Goal: Information Seeking & Learning: Learn about a topic

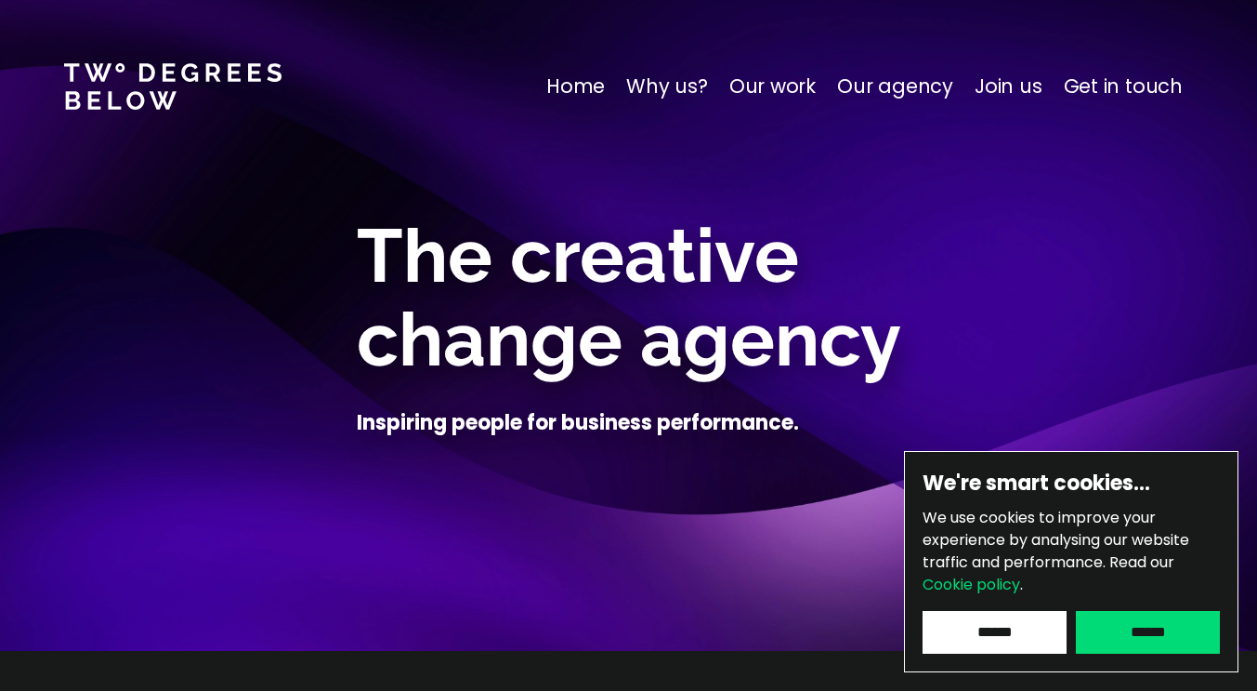
click at [999, 71] on nav "Home Why us? Our work Our agency Join us Get in touch" at bounding box center [628, 86] width 1257 height 173
click at [1002, 79] on p "Join us" at bounding box center [1009, 87] width 68 height 30
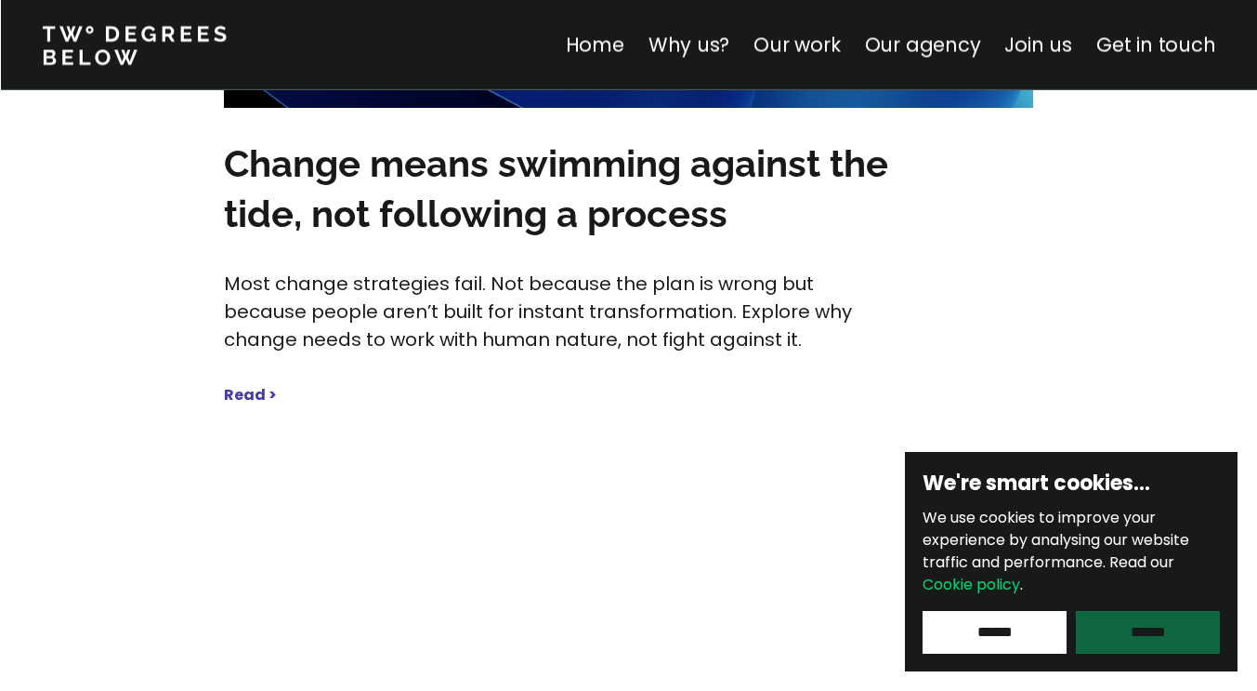
click at [1158, 629] on input "******" at bounding box center [1148, 632] width 144 height 43
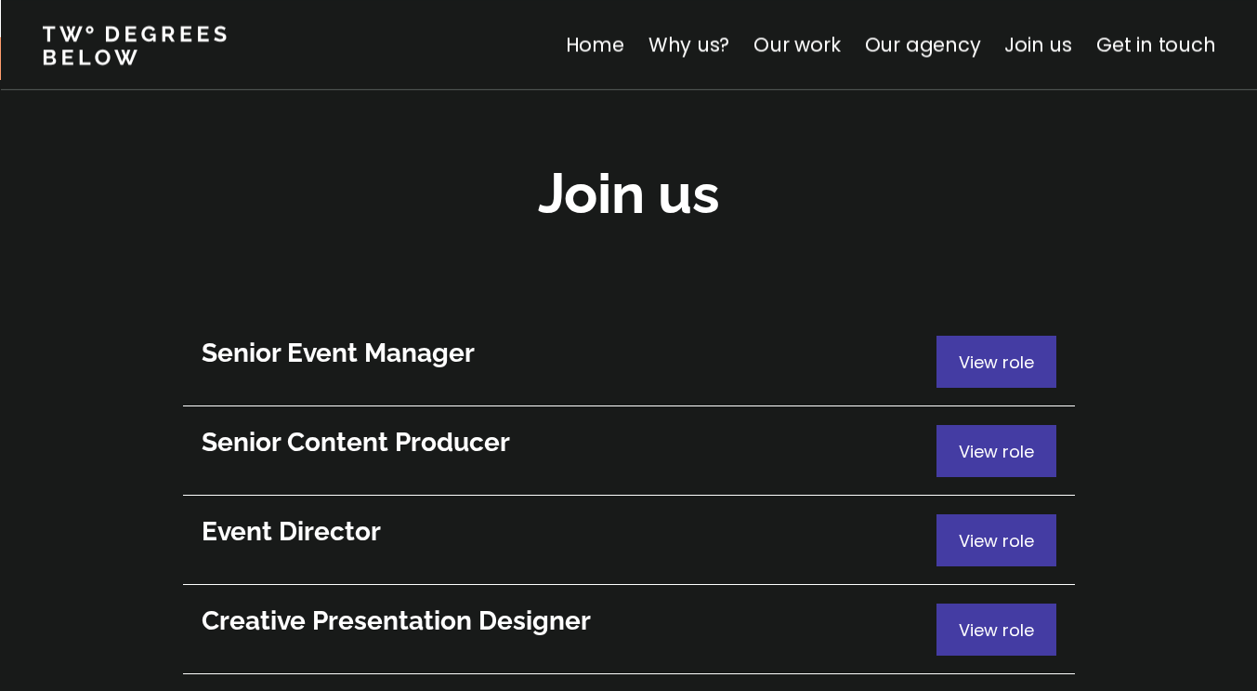
scroll to position [10110, 0]
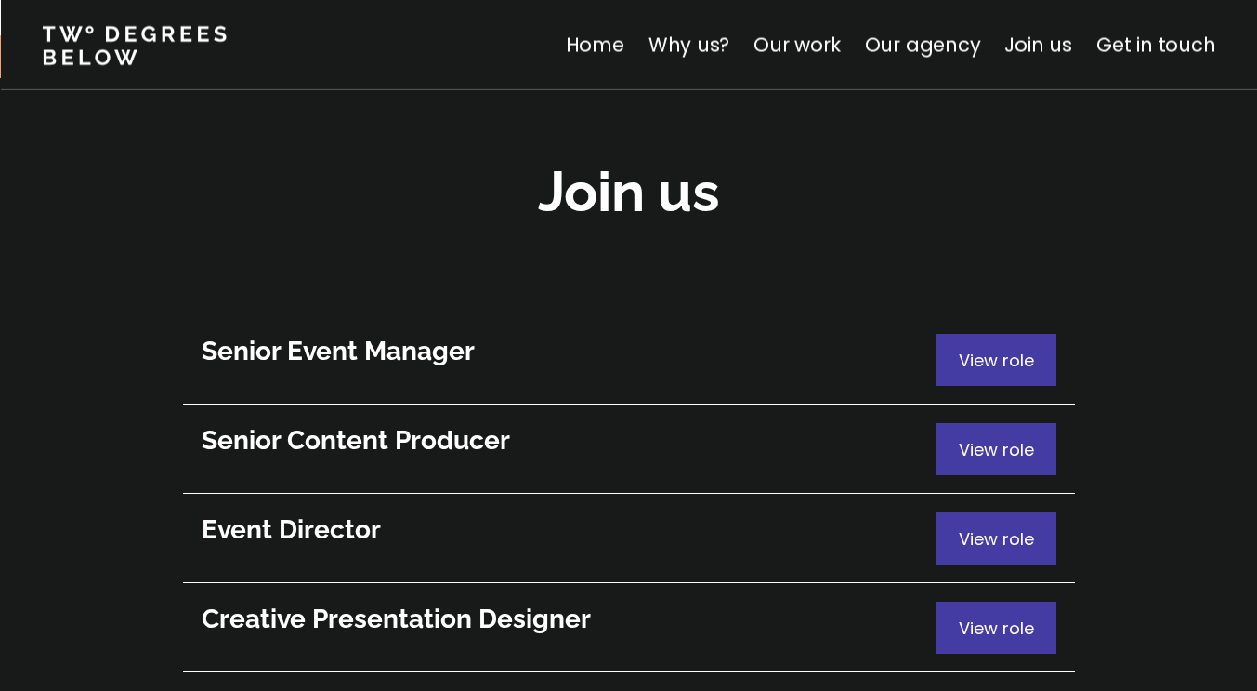
click at [418, 334] on h3 "Senior Event Manager" at bounding box center [569, 351] width 735 height 35
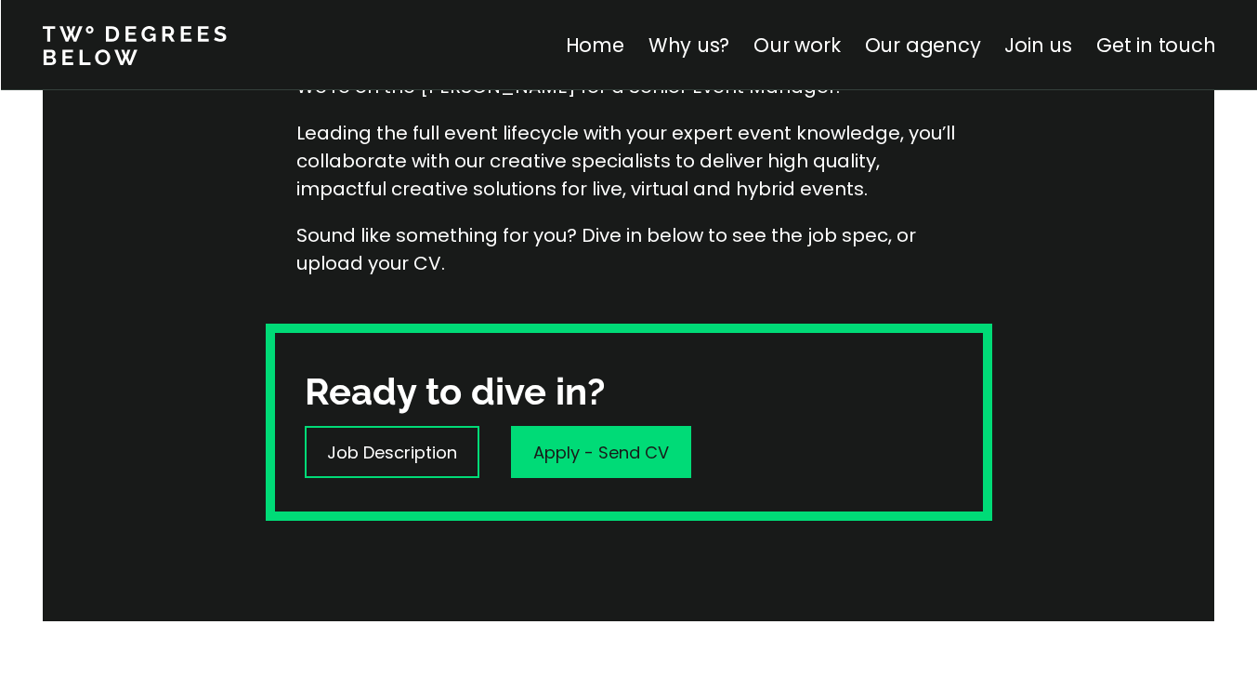
scroll to position [651, 0]
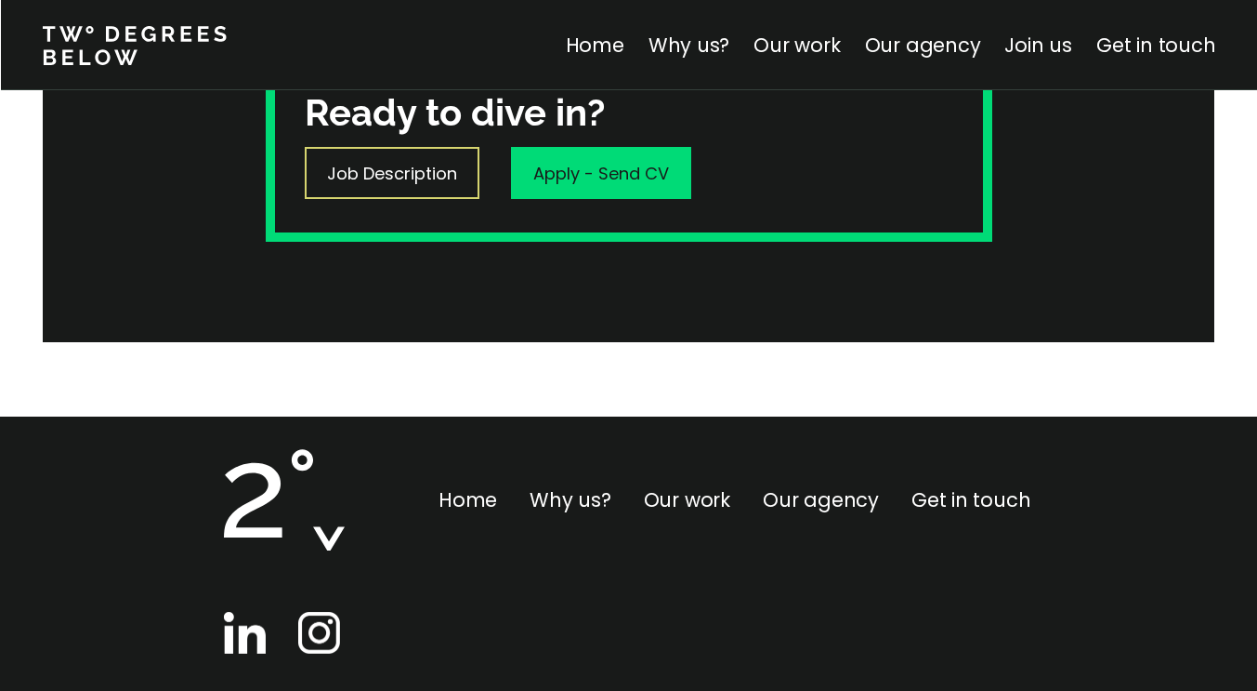
click at [419, 183] on p "Job Description" at bounding box center [392, 173] width 130 height 25
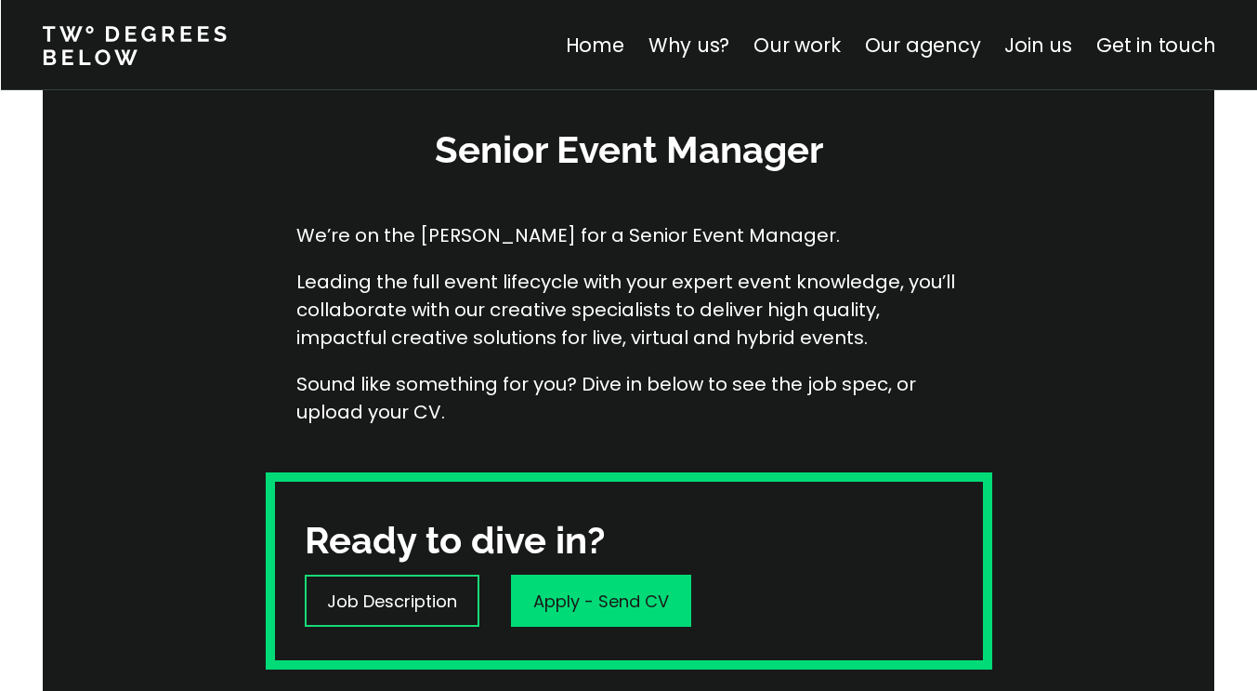
scroll to position [0, 0]
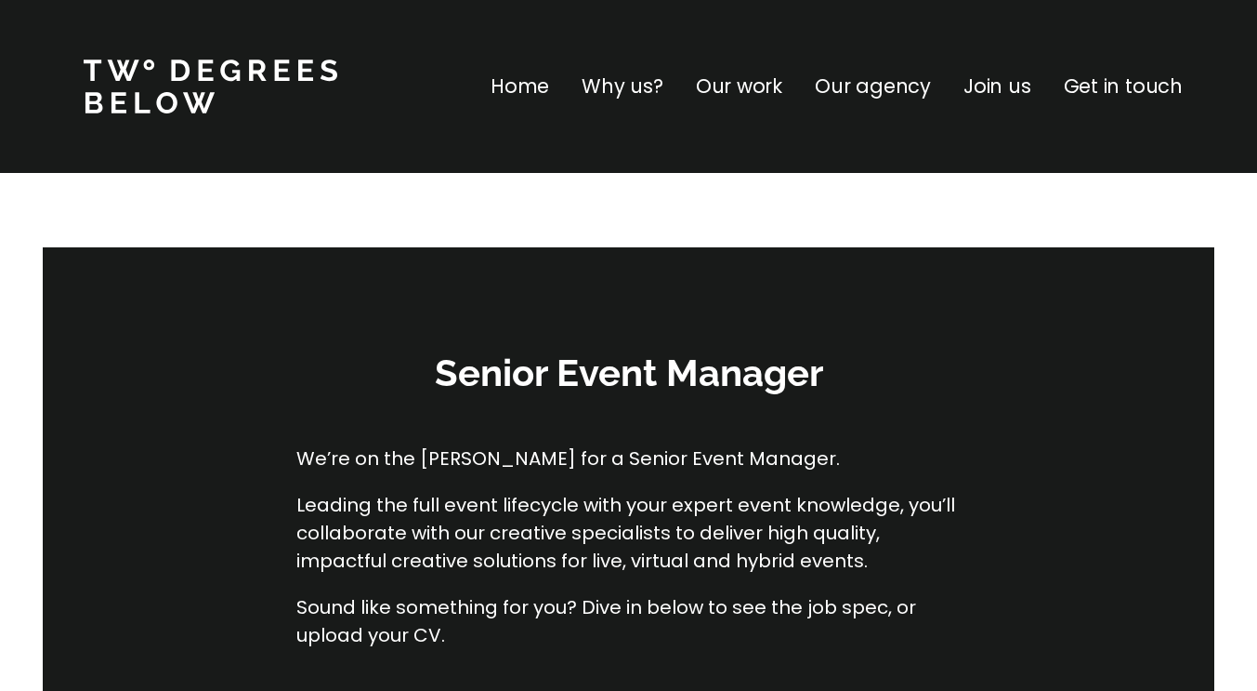
click at [608, 91] on p "Why us?" at bounding box center [623, 87] width 82 height 30
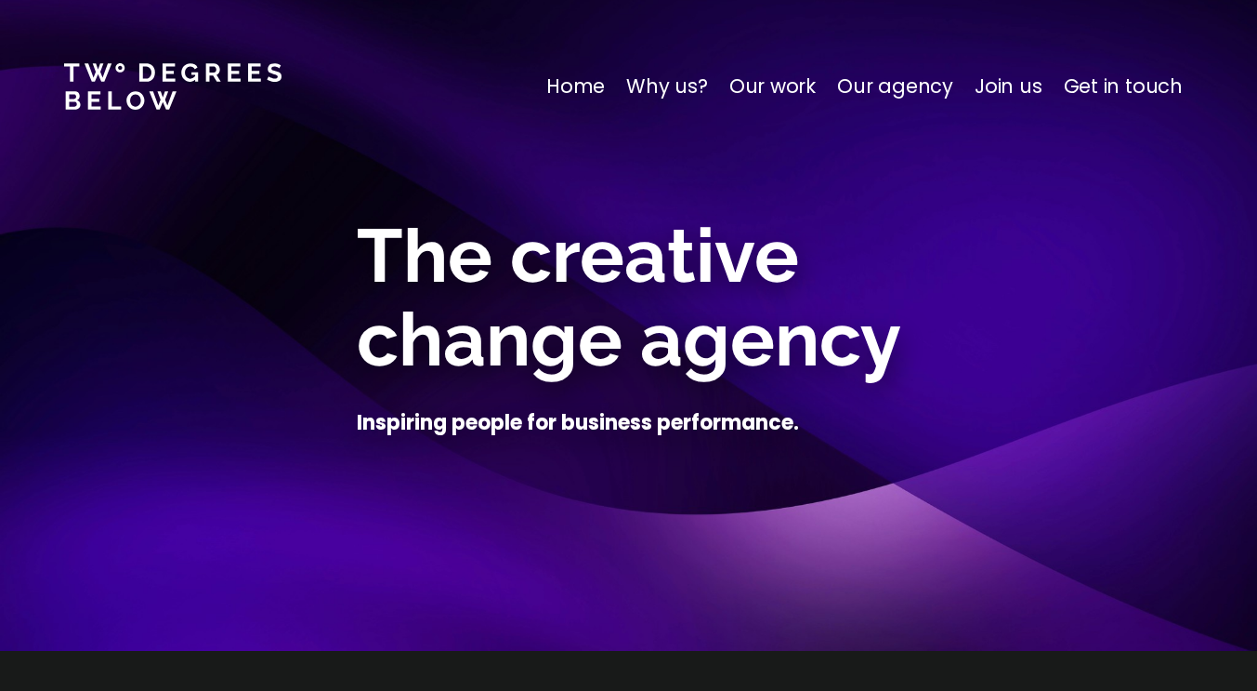
scroll to position [651, 0]
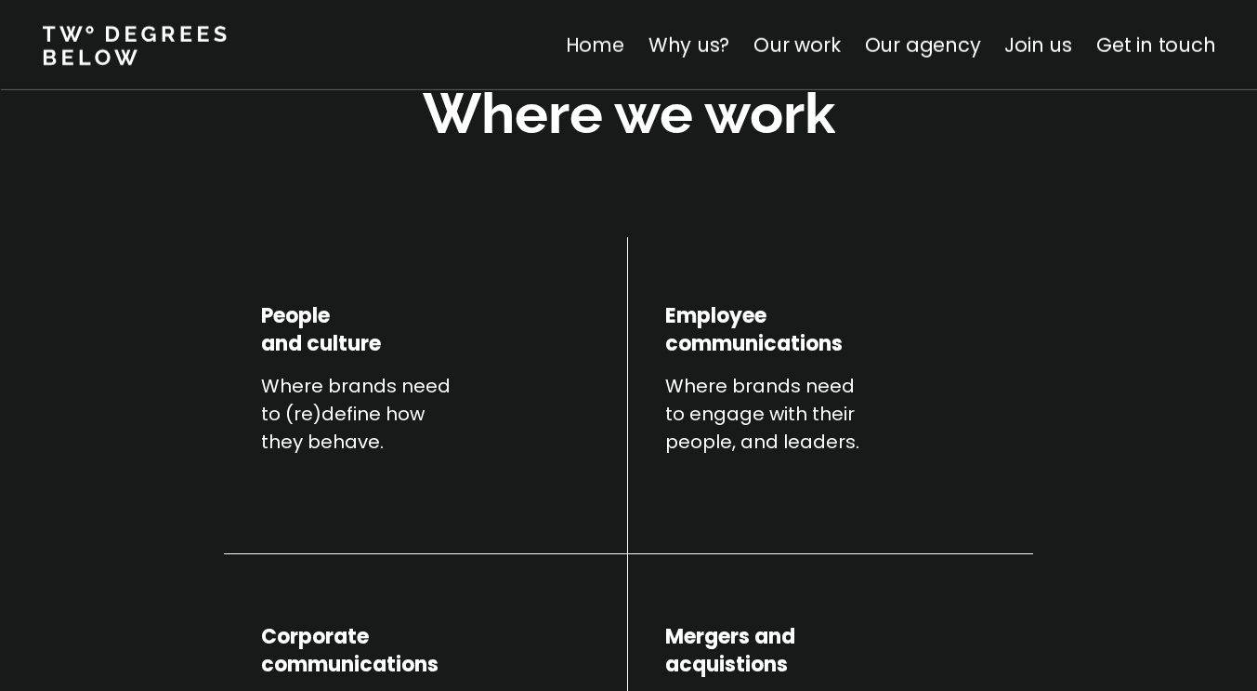
click at [592, 36] on link "Home" at bounding box center [594, 45] width 59 height 27
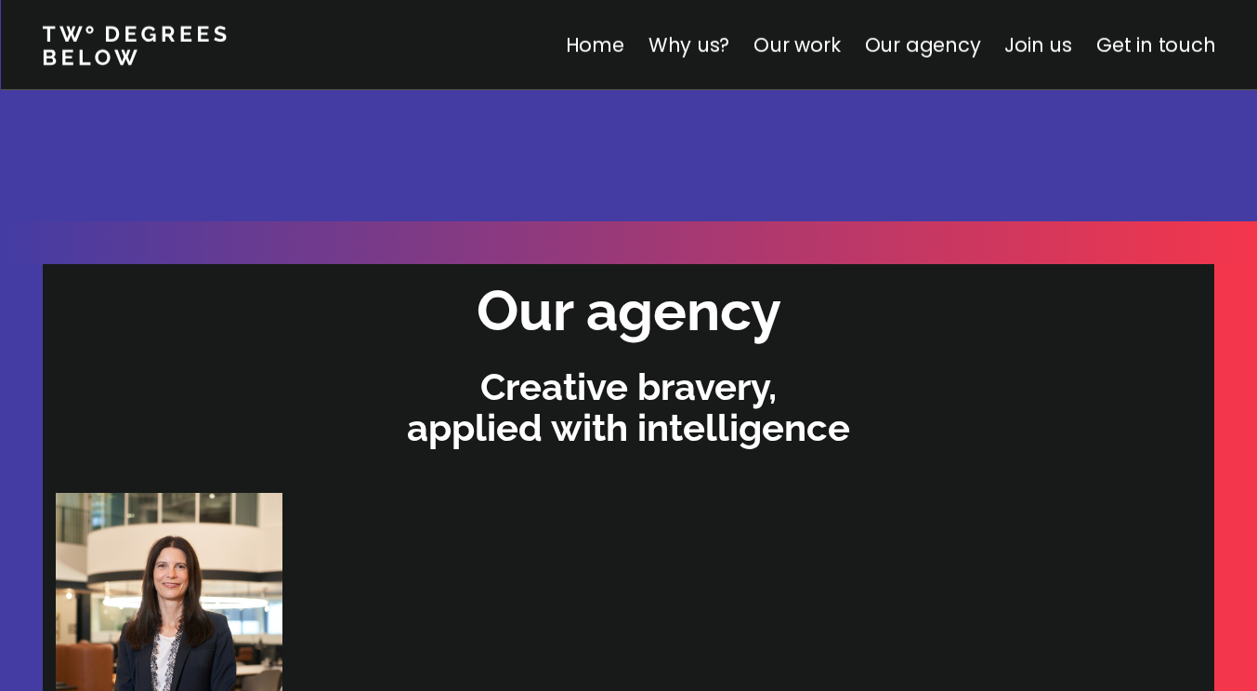
scroll to position [5669, 0]
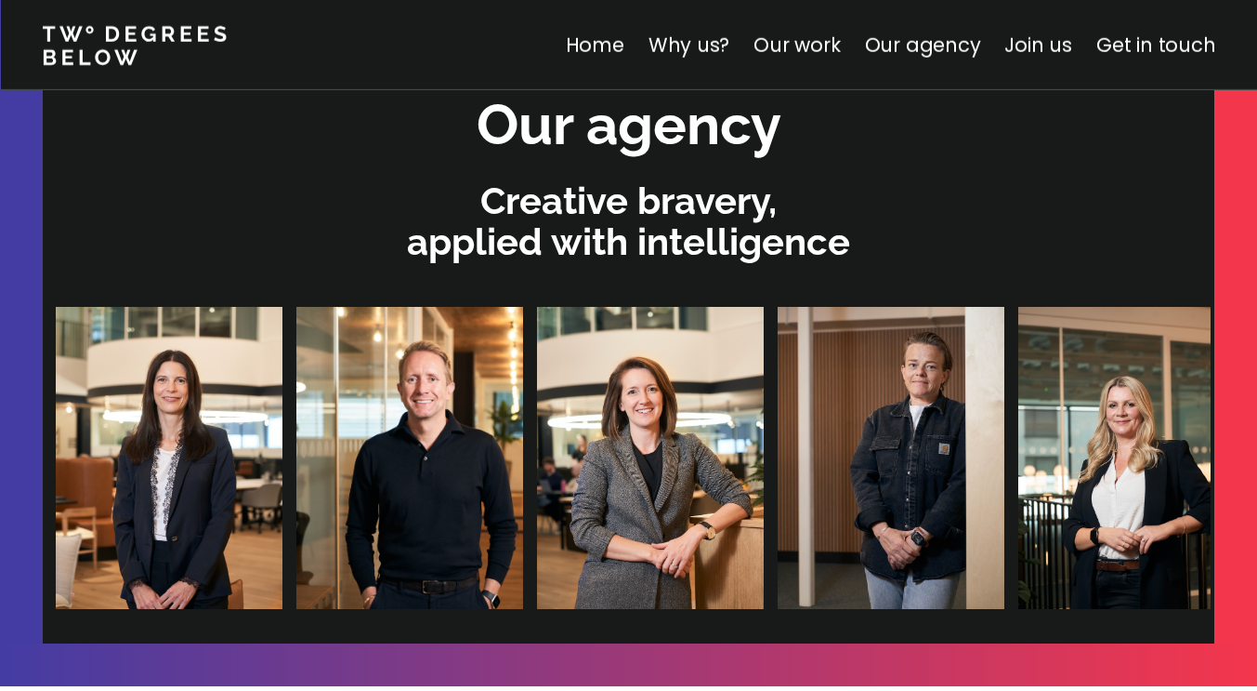
click at [775, 383] on img at bounding box center [888, 458] width 227 height 302
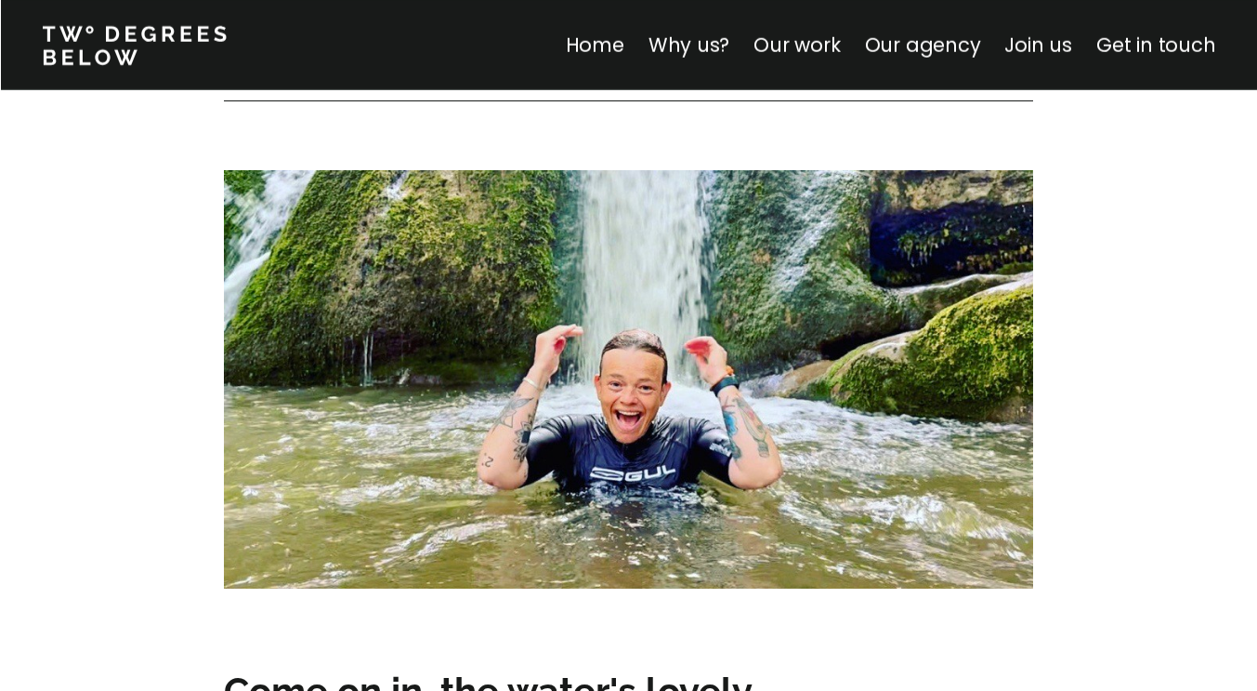
scroll to position [7063, 0]
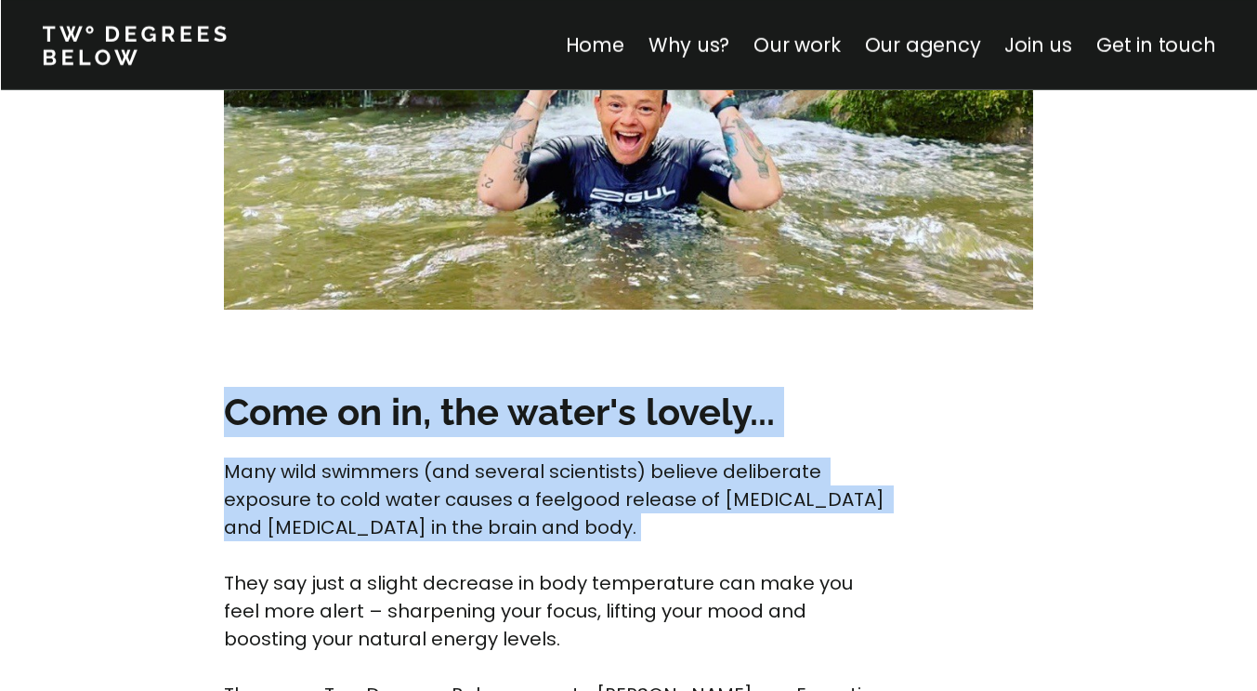
drag, startPoint x: 136, startPoint y: 388, endPoint x: 713, endPoint y: 525, distance: 593.1
click at [714, 523] on p "Many wild swimmers (and several scientists) believe deliberate exposure to cold…" at bounding box center [558, 610] width 668 height 307
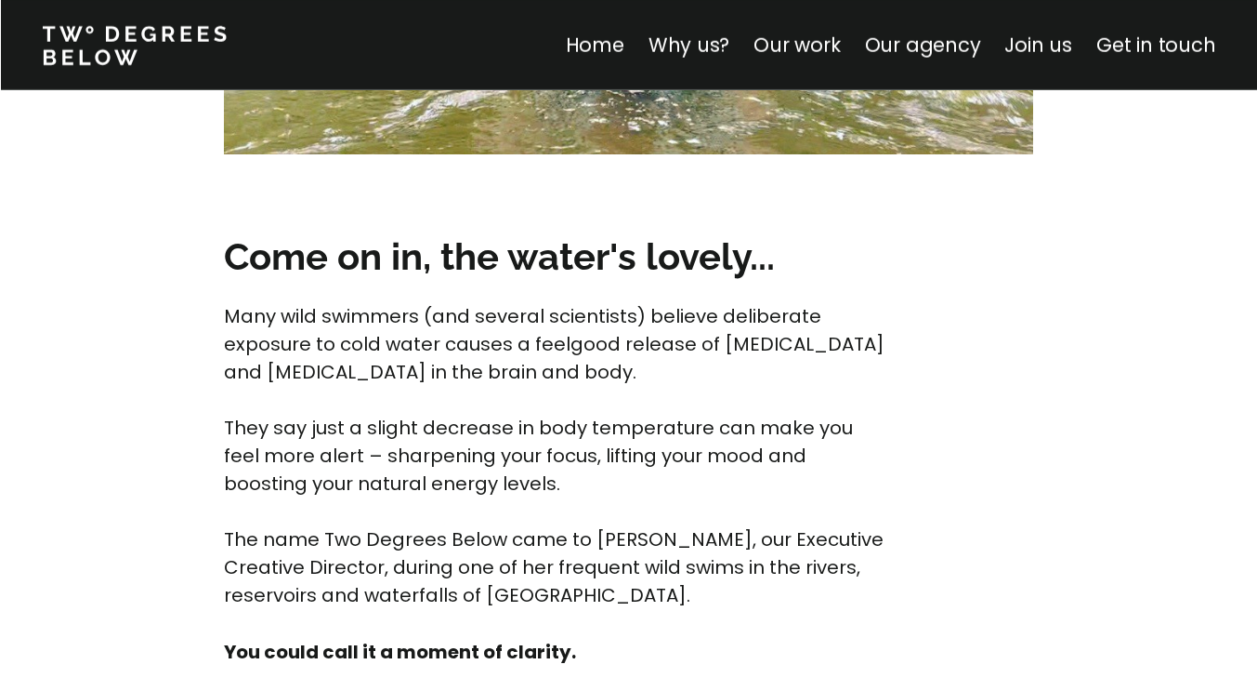
scroll to position [6877, 0]
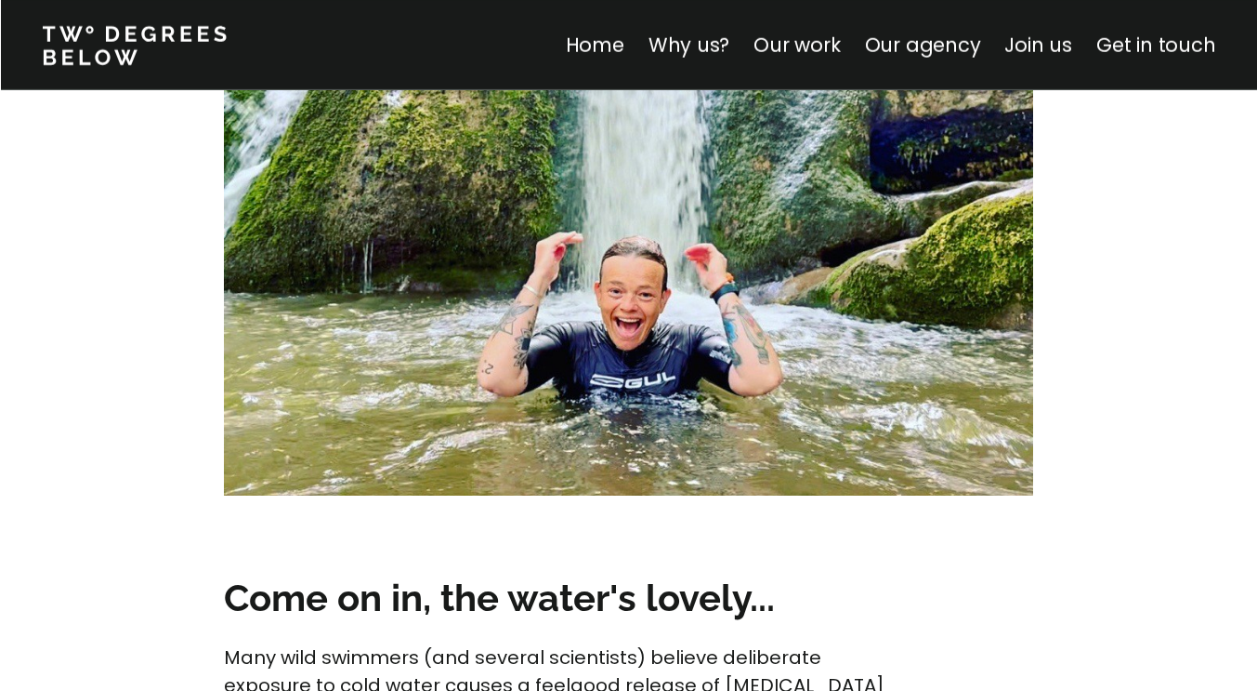
click at [575, 352] on img at bounding box center [628, 286] width 809 height 418
click at [580, 320] on img at bounding box center [628, 286] width 809 height 418
click at [695, 49] on link "Why us?" at bounding box center [689, 45] width 82 height 27
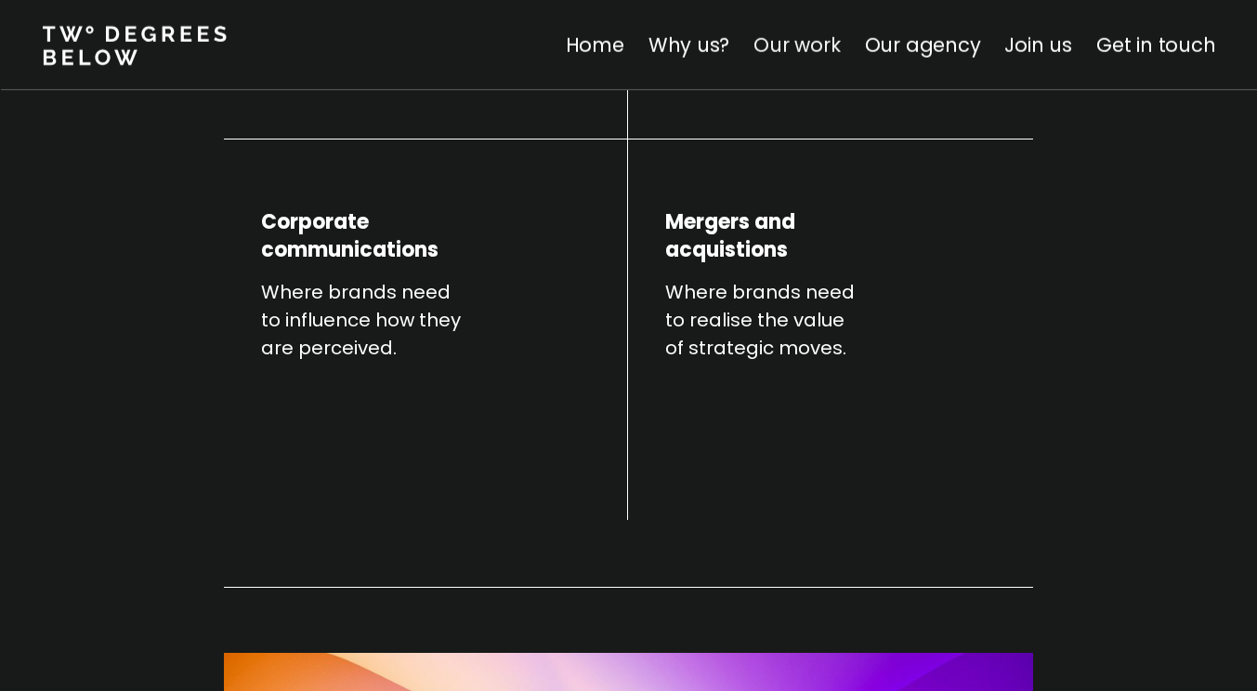
click at [801, 45] on link "Our work" at bounding box center [797, 45] width 86 height 27
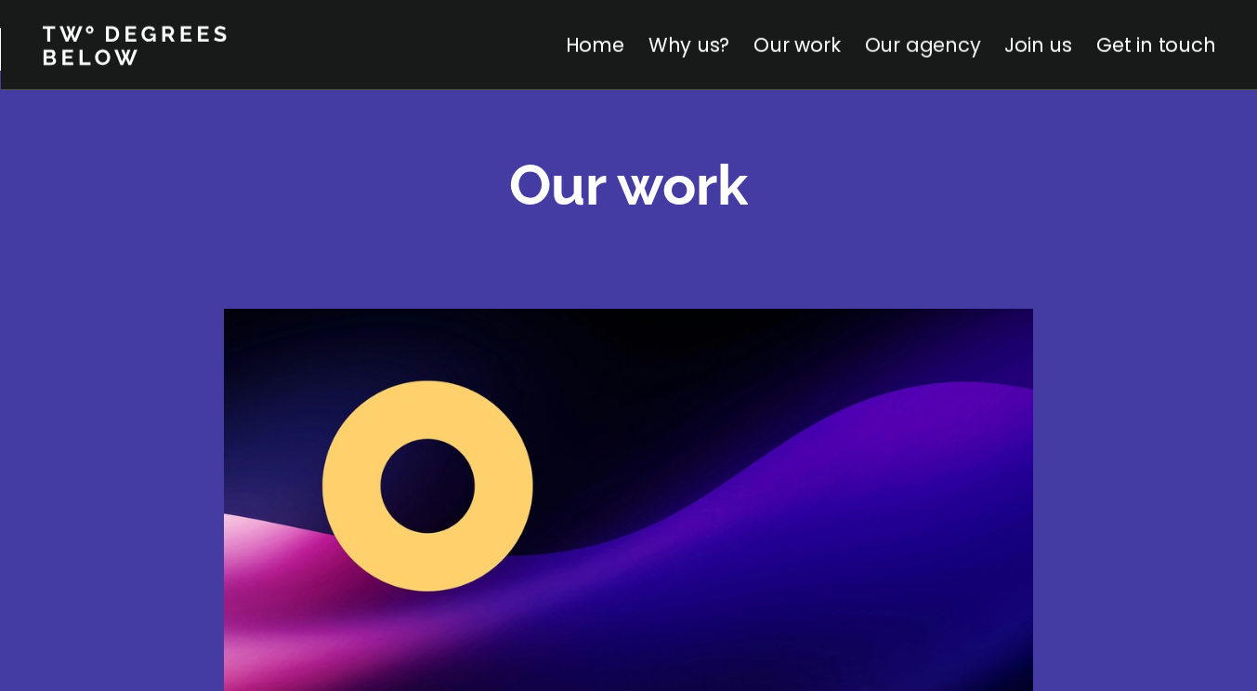
click at [953, 47] on link "Our agency" at bounding box center [922, 45] width 116 height 27
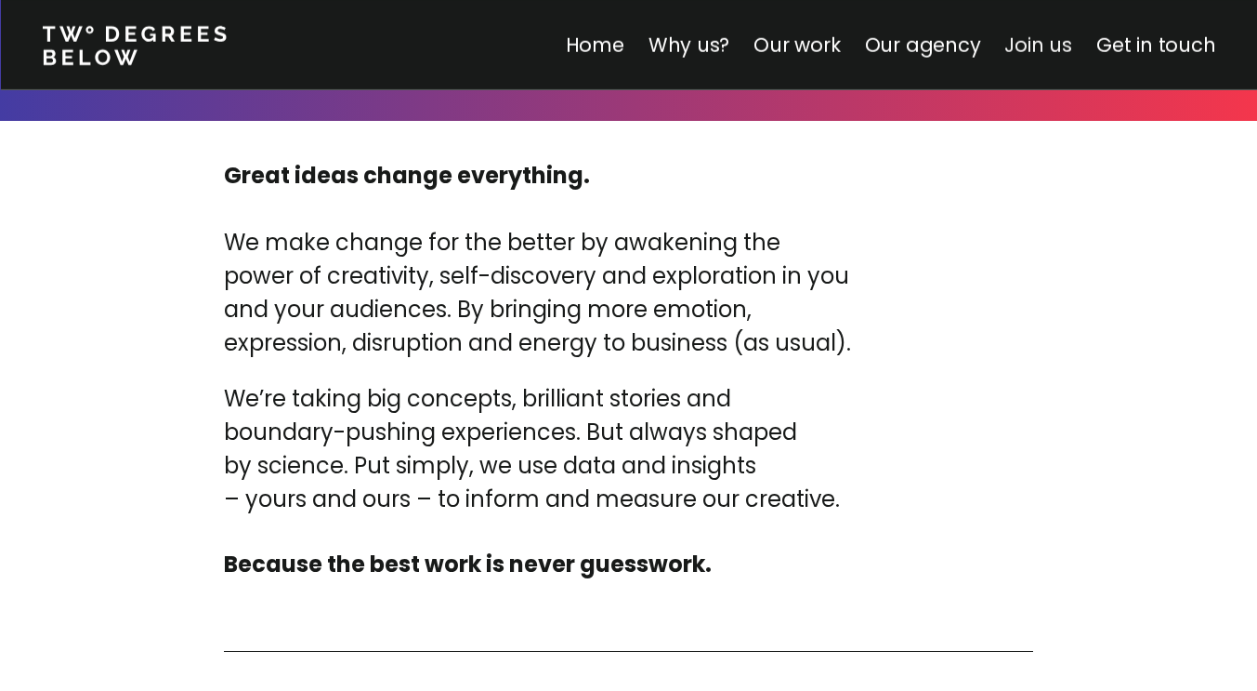
click at [1047, 41] on link "Join us" at bounding box center [1039, 45] width 68 height 27
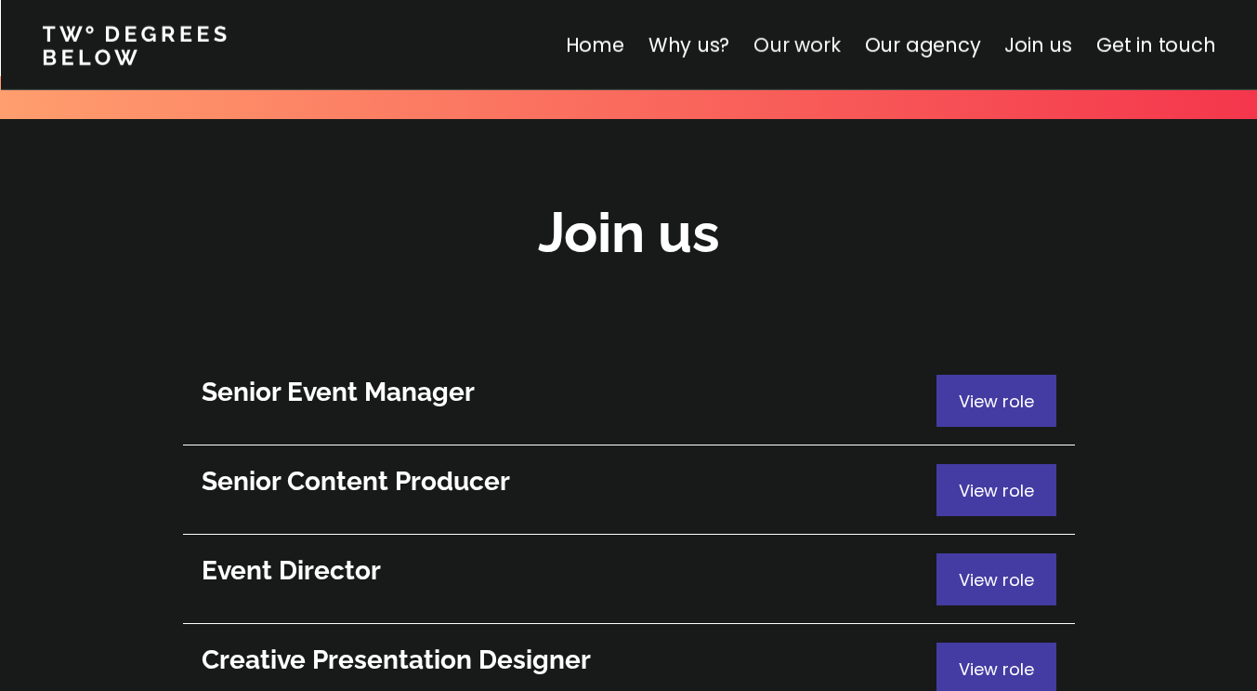
scroll to position [10110, 0]
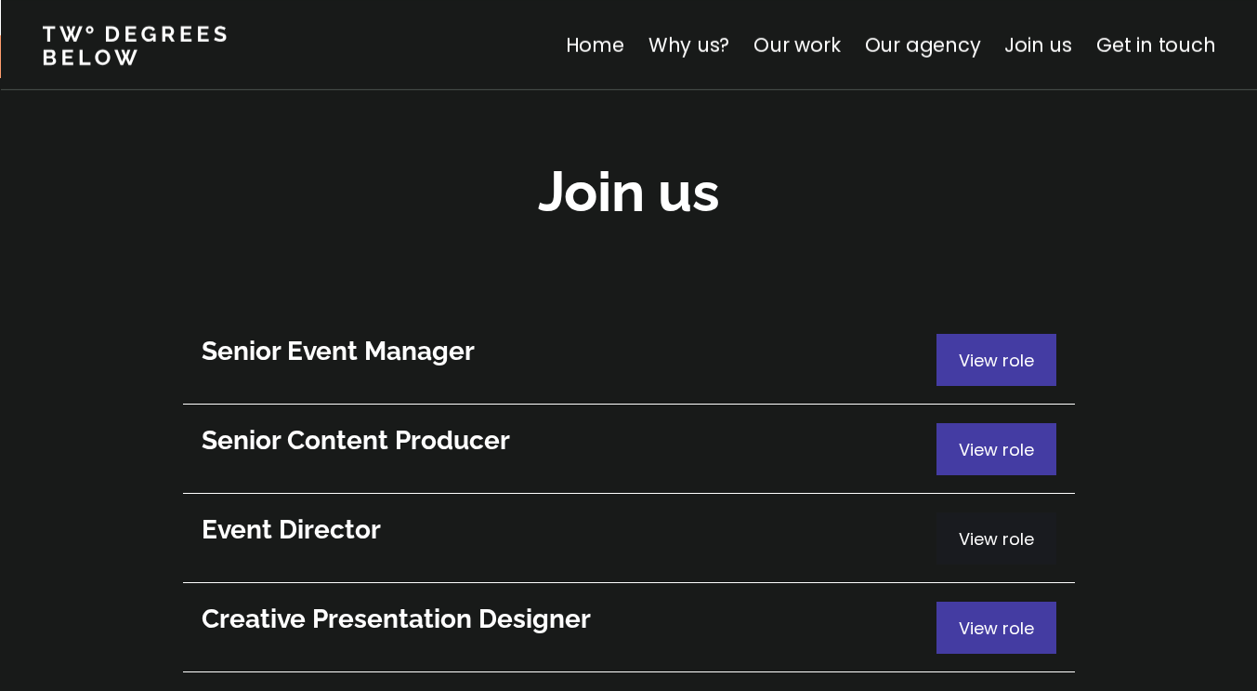
click at [989, 527] on span "View role" at bounding box center [996, 538] width 75 height 23
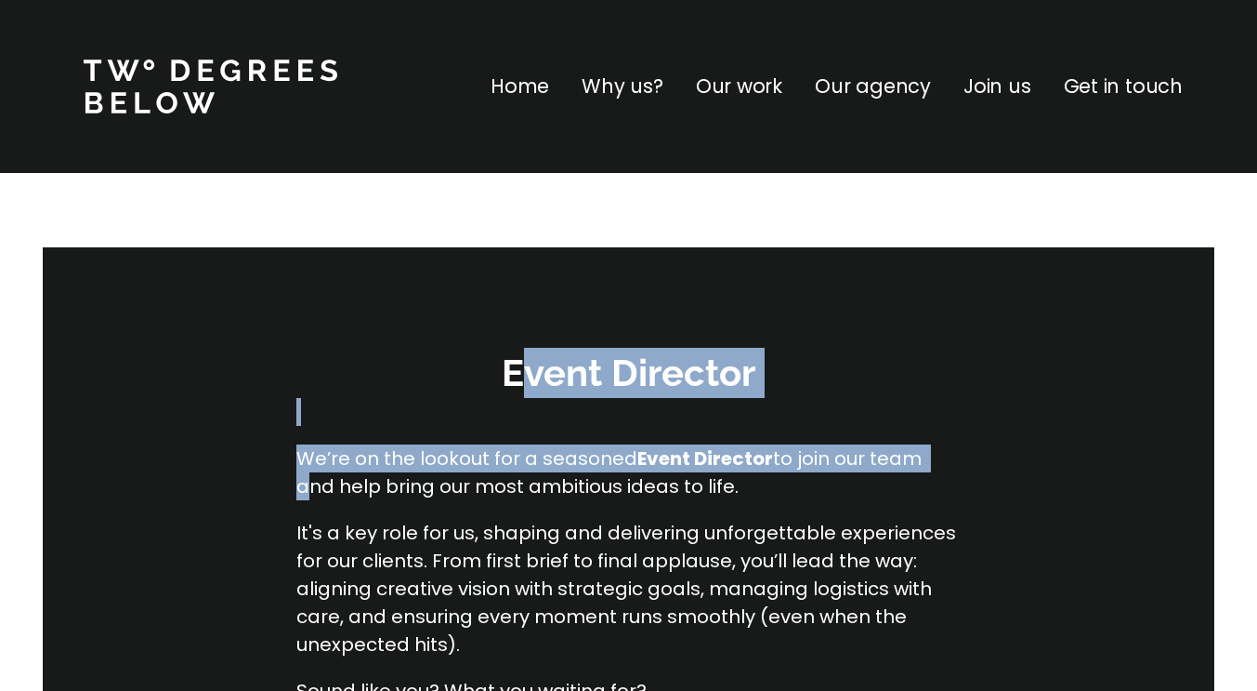
drag, startPoint x: 533, startPoint y: 322, endPoint x: 929, endPoint y: 442, distance: 414.8
click at [929, 442] on div "Event Director We’re on the lookout for a seasoned Event Director to join our t…" at bounding box center [628, 671] width 1257 height 848
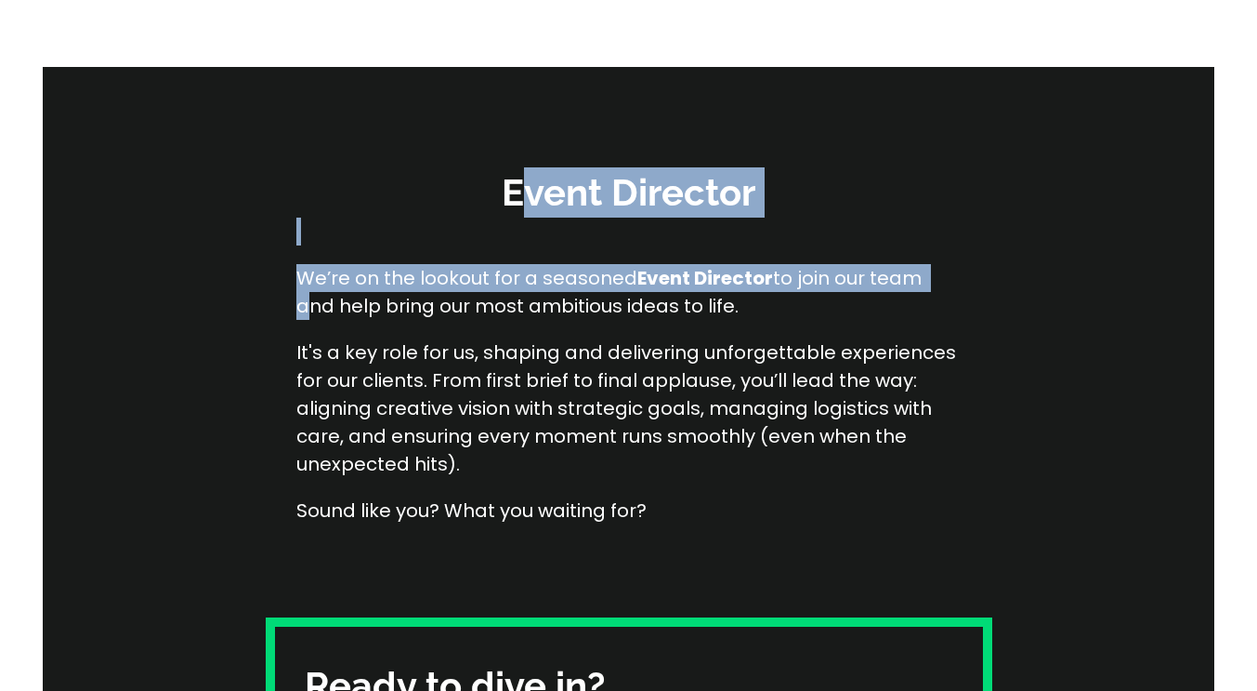
scroll to position [186, 0]
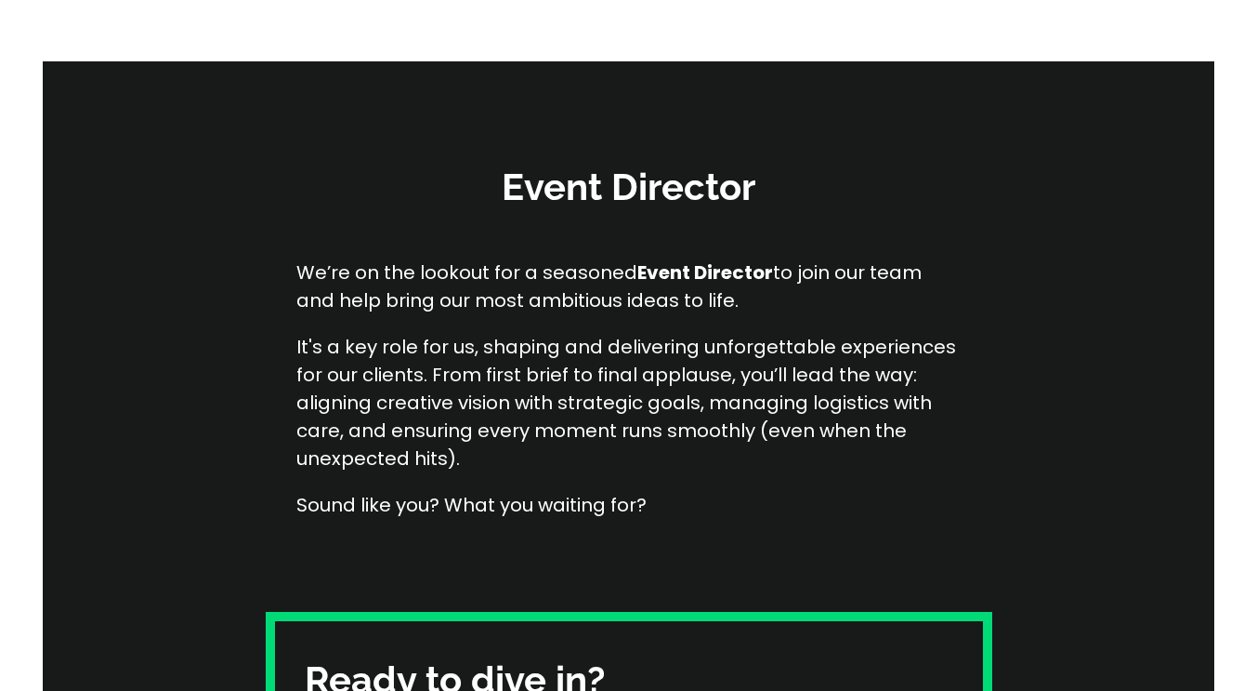
click at [929, 441] on p "It's a key role for us, shaping and delivering unforgettable experiences for ou…" at bounding box center [628, 402] width 665 height 139
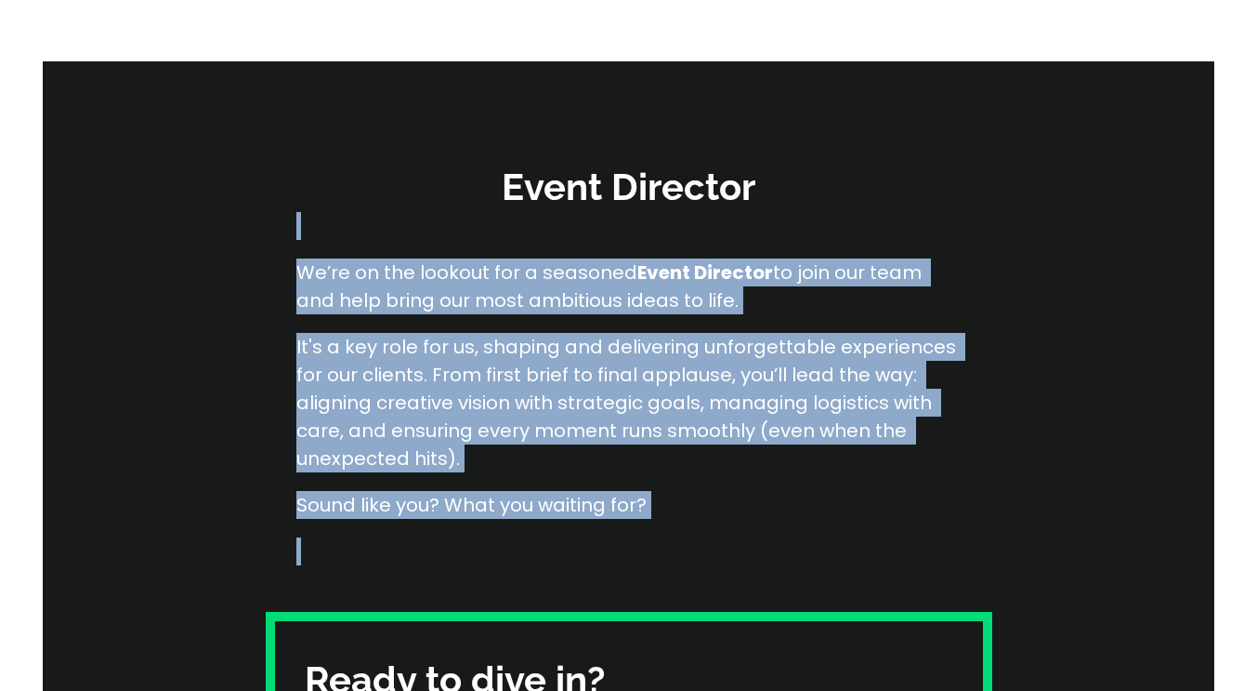
drag, startPoint x: 807, startPoint y: 531, endPoint x: 230, endPoint y: 212, distance: 659.3
click at [186, 230] on div "Event Director We’re on the lookout for a seasoned Event Director to join our t…" at bounding box center [628, 485] width 1257 height 848
click at [285, 206] on div "Event Director We’re on the lookout for a seasoned Event Director to join our t…" at bounding box center [628, 485] width 1257 height 848
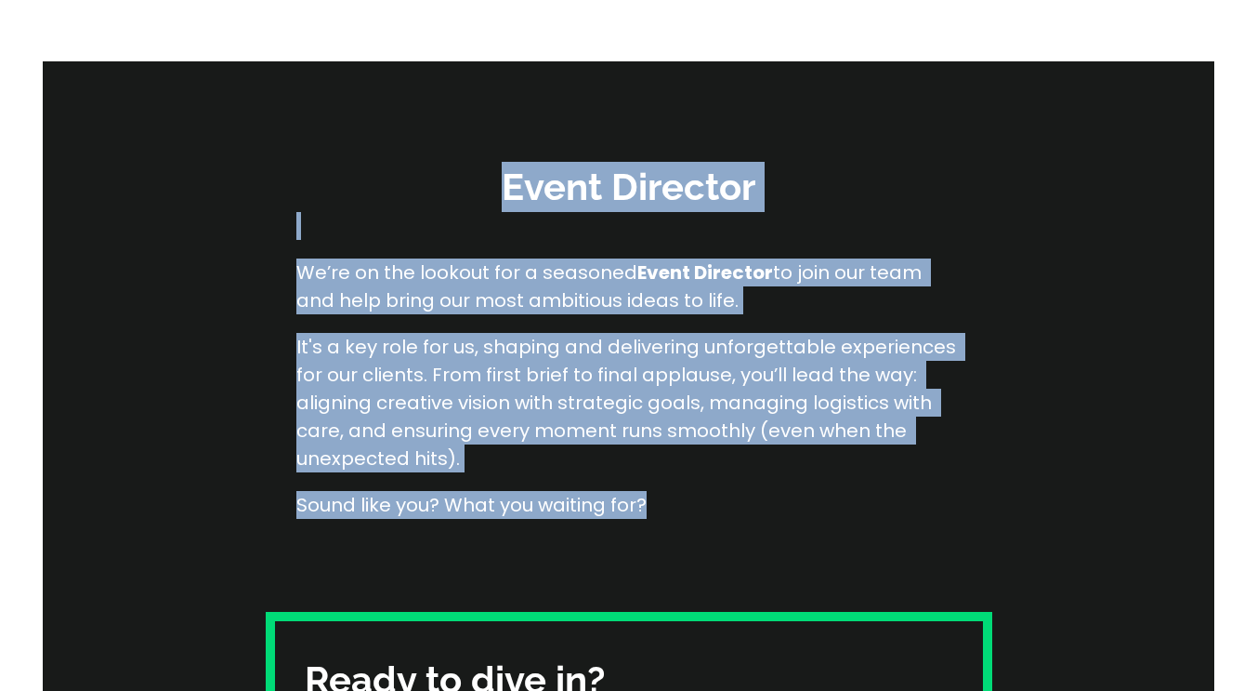
drag, startPoint x: 487, startPoint y: 195, endPoint x: 840, endPoint y: 517, distance: 477.6
click at [840, 517] on div "Event Director We’re on the lookout for a seasoned Event Director to join our t…" at bounding box center [628, 485] width 1257 height 848
click at [840, 516] on p "Sound like you? What you waiting for?" at bounding box center [628, 505] width 665 height 28
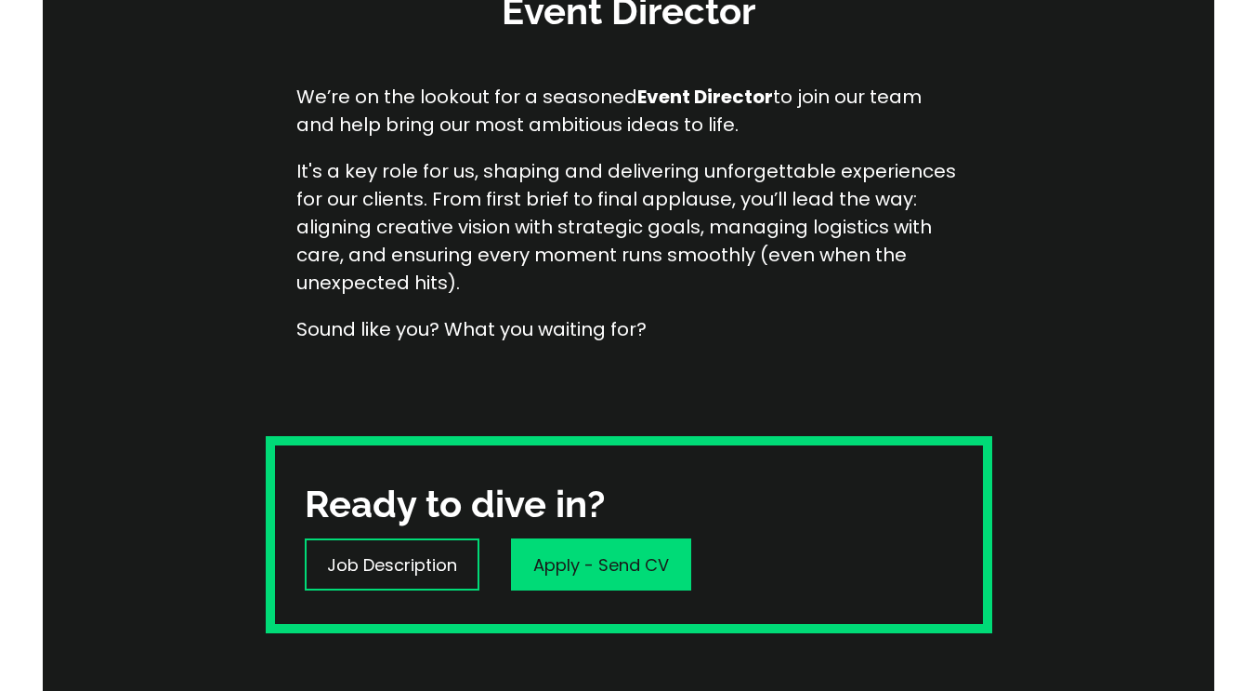
scroll to position [651, 0]
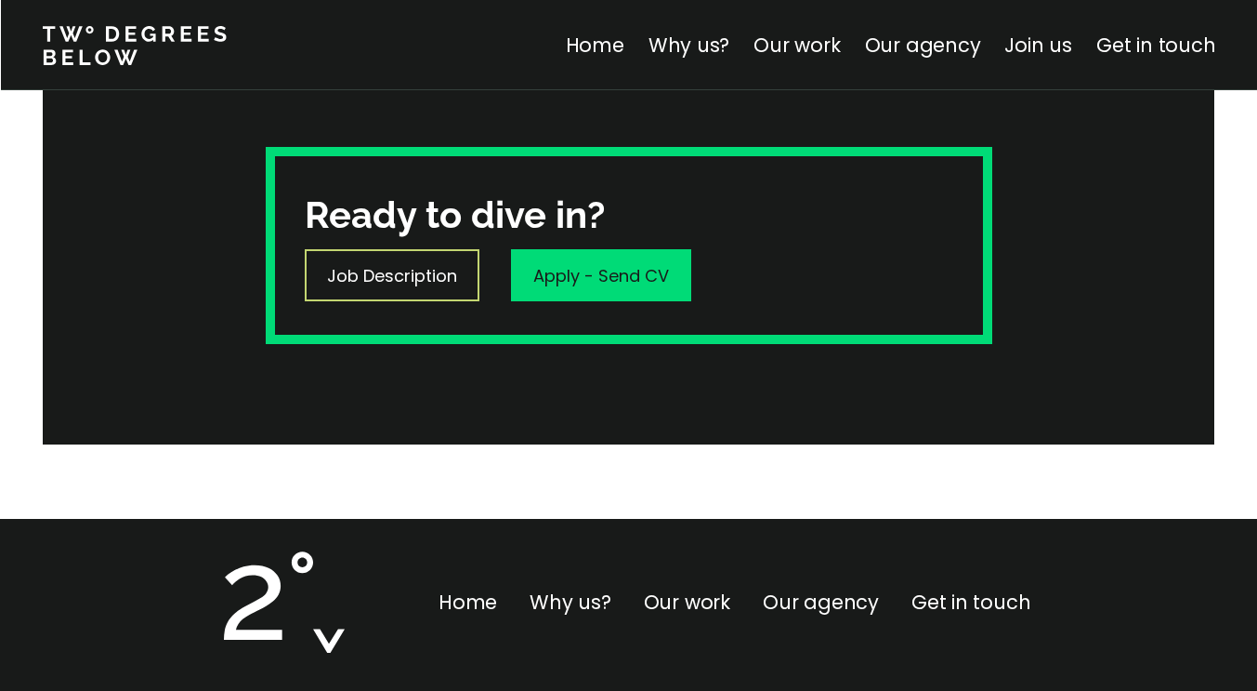
click at [446, 280] on p "Job Description" at bounding box center [392, 275] width 130 height 25
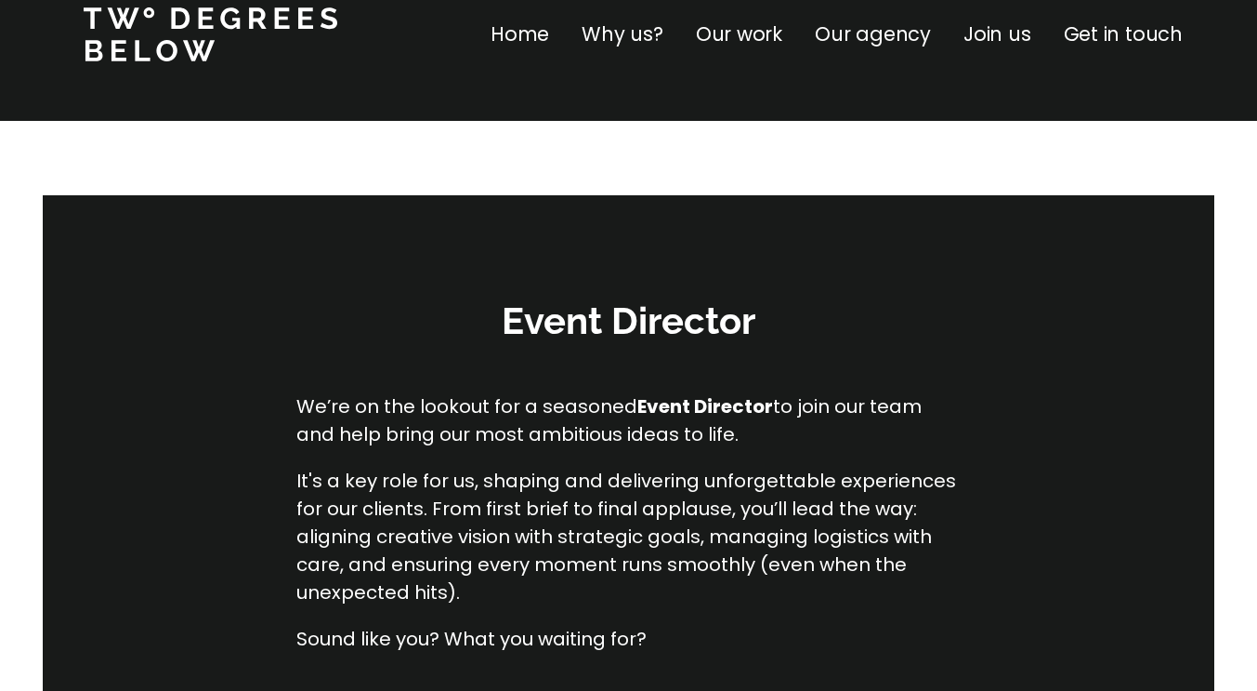
scroll to position [0, 0]
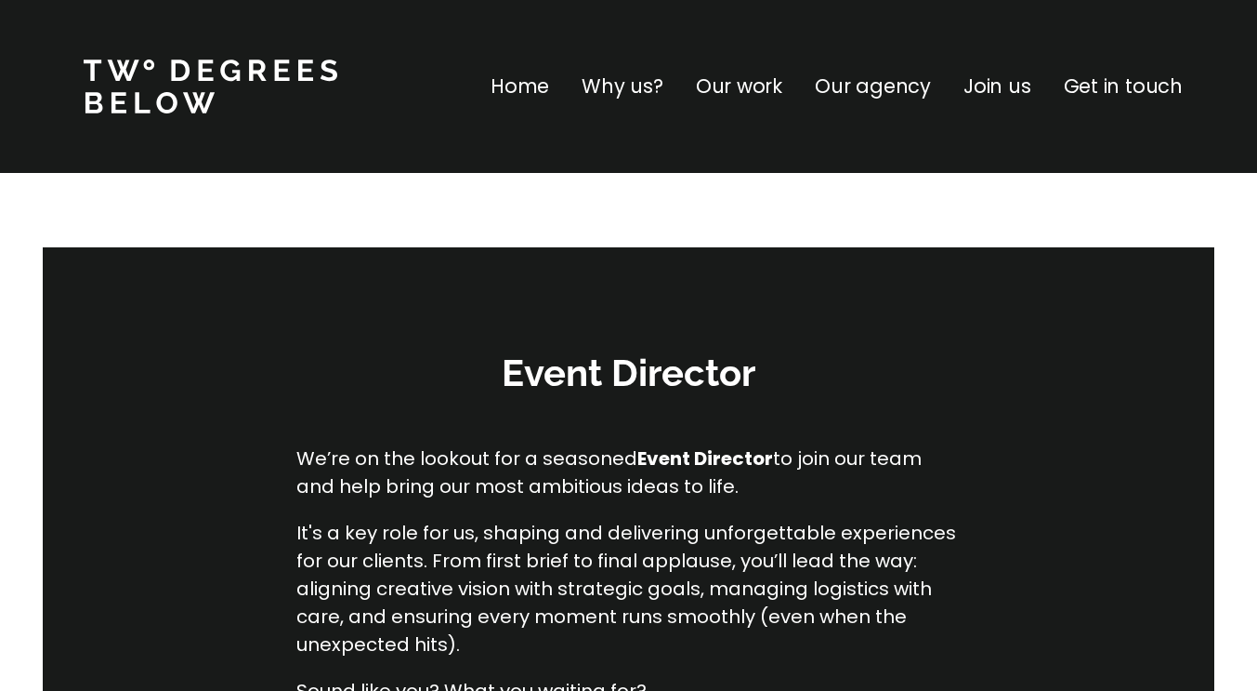
click at [981, 80] on p "Join us" at bounding box center [998, 87] width 68 height 30
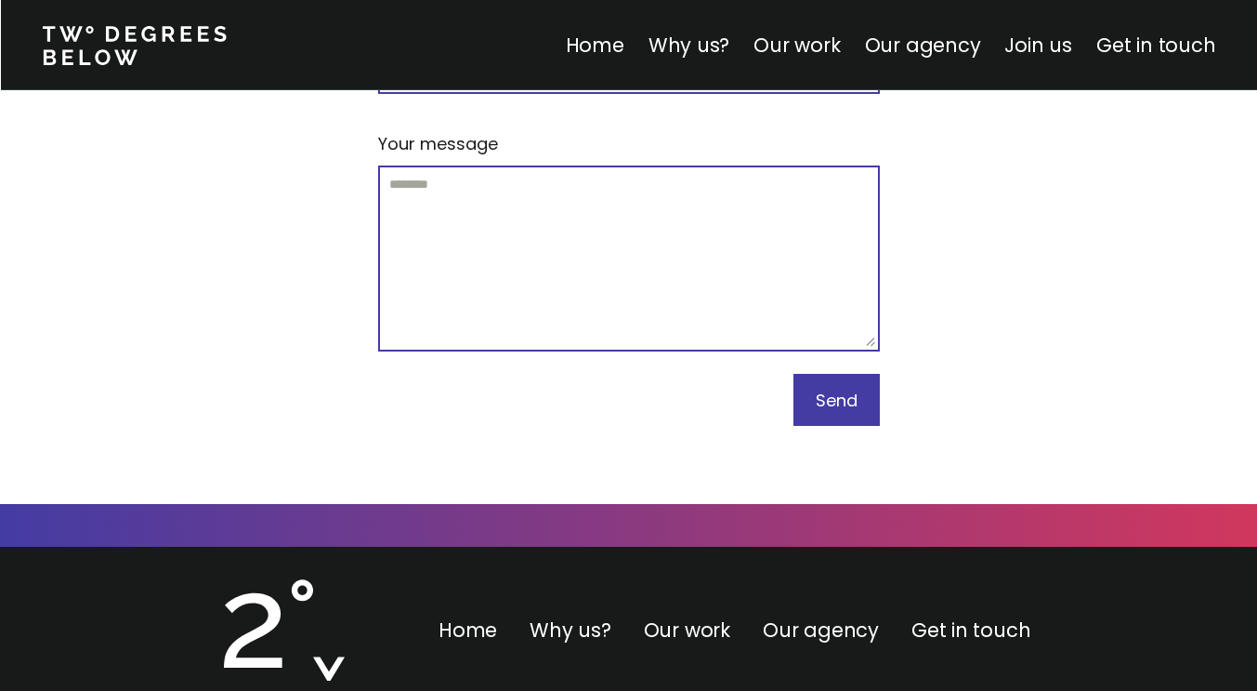
scroll to position [11578, 0]
